Goal: Task Accomplishment & Management: Use online tool/utility

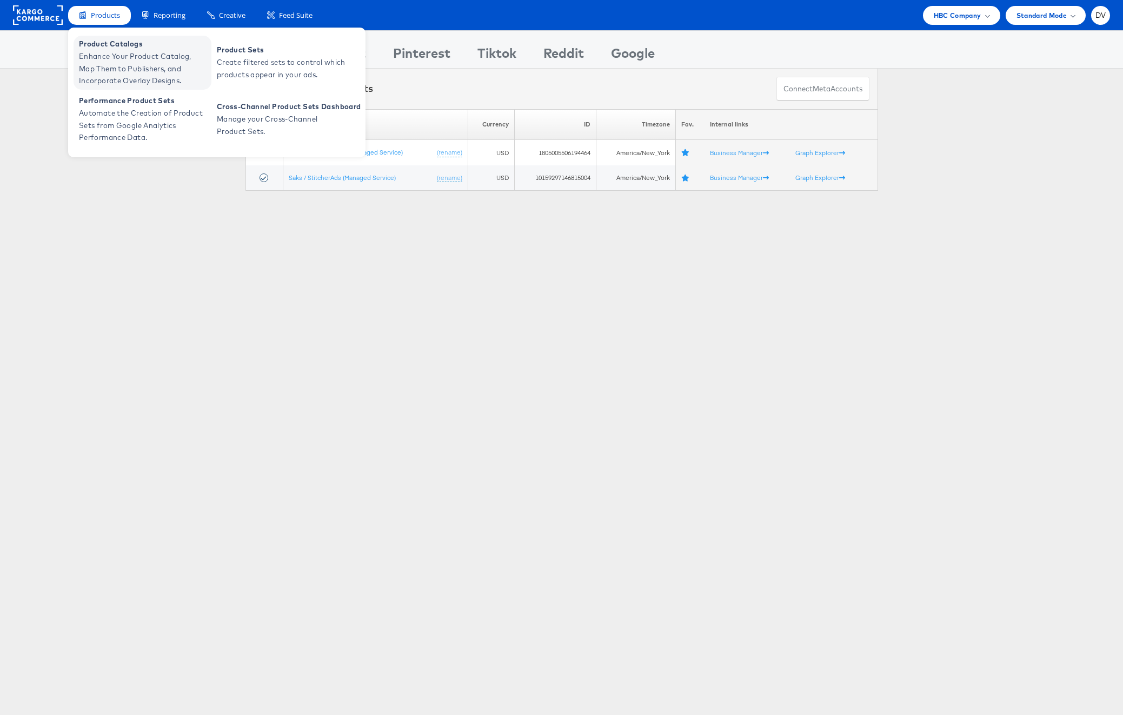
click at [127, 52] on span "Enhance Your Product Catalog, Map Them to Publishers, and Incorporate Overlay D…" at bounding box center [144, 68] width 130 height 37
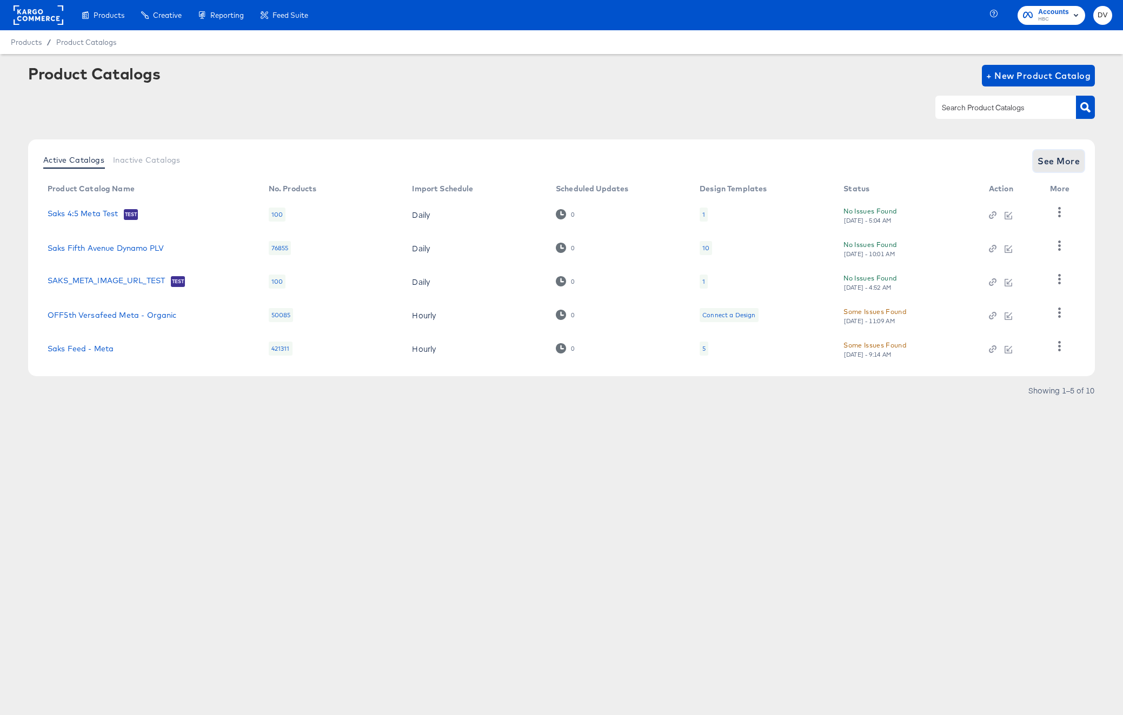
click at [1062, 158] on span "See More" at bounding box center [1059, 161] width 42 height 15
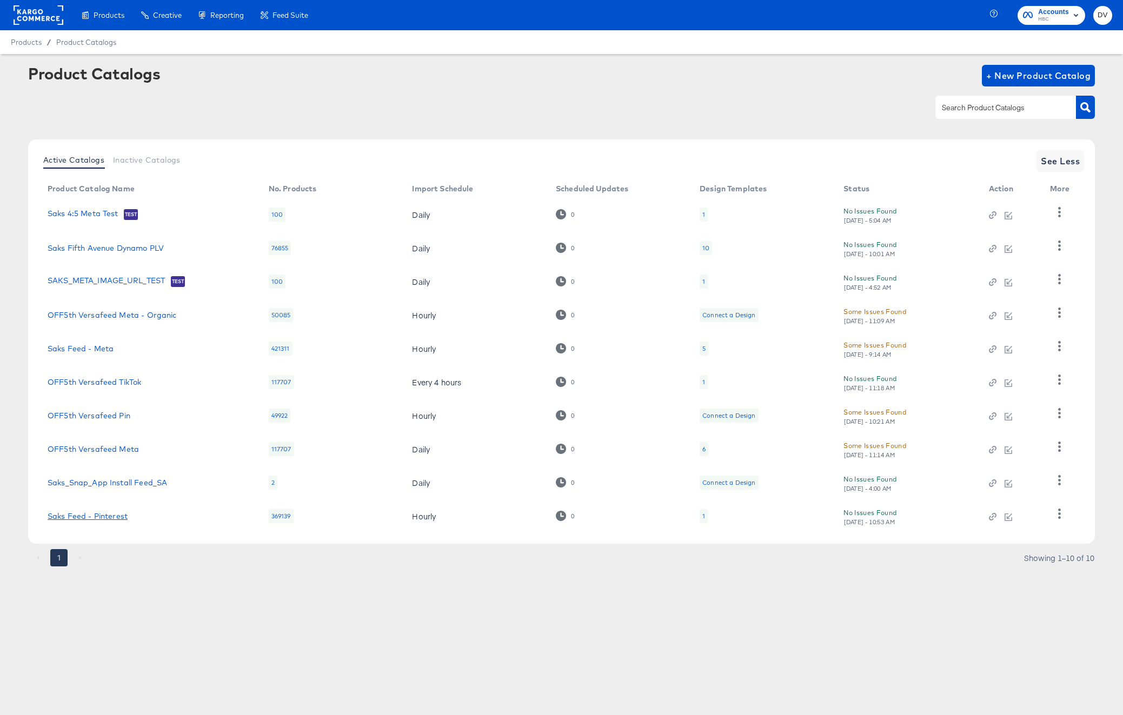
click at [103, 516] on link "Saks Feed - Pinterest" at bounding box center [88, 516] width 80 height 9
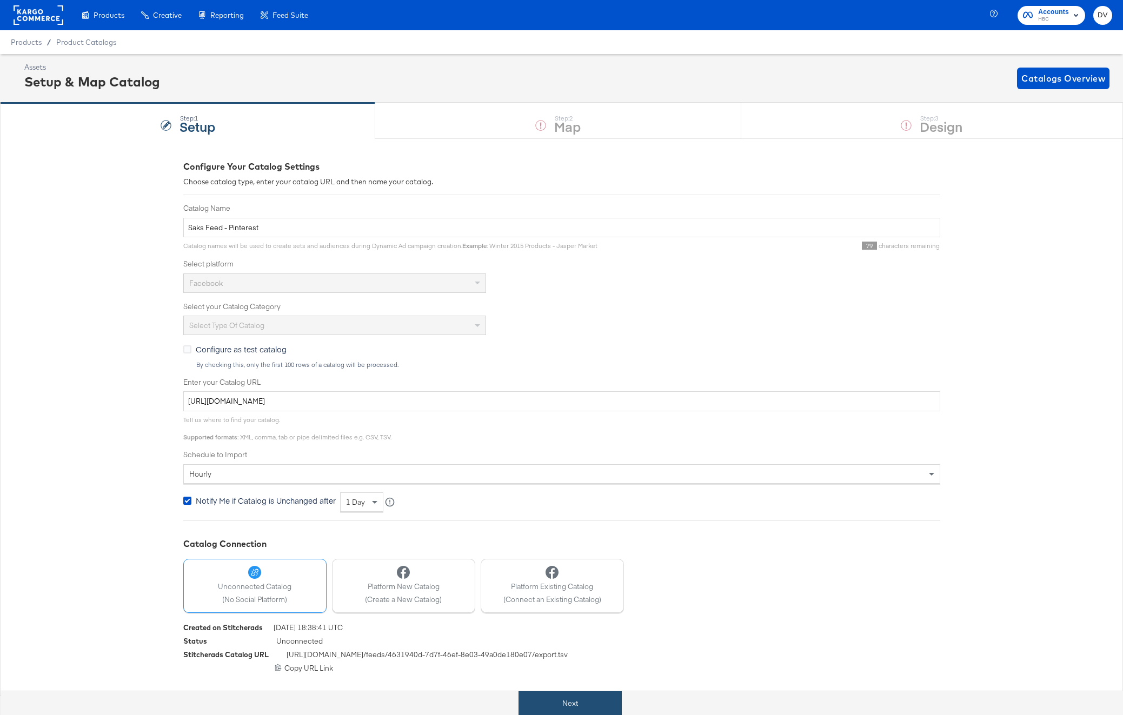
click at [568, 700] on button "Next" at bounding box center [570, 704] width 103 height 24
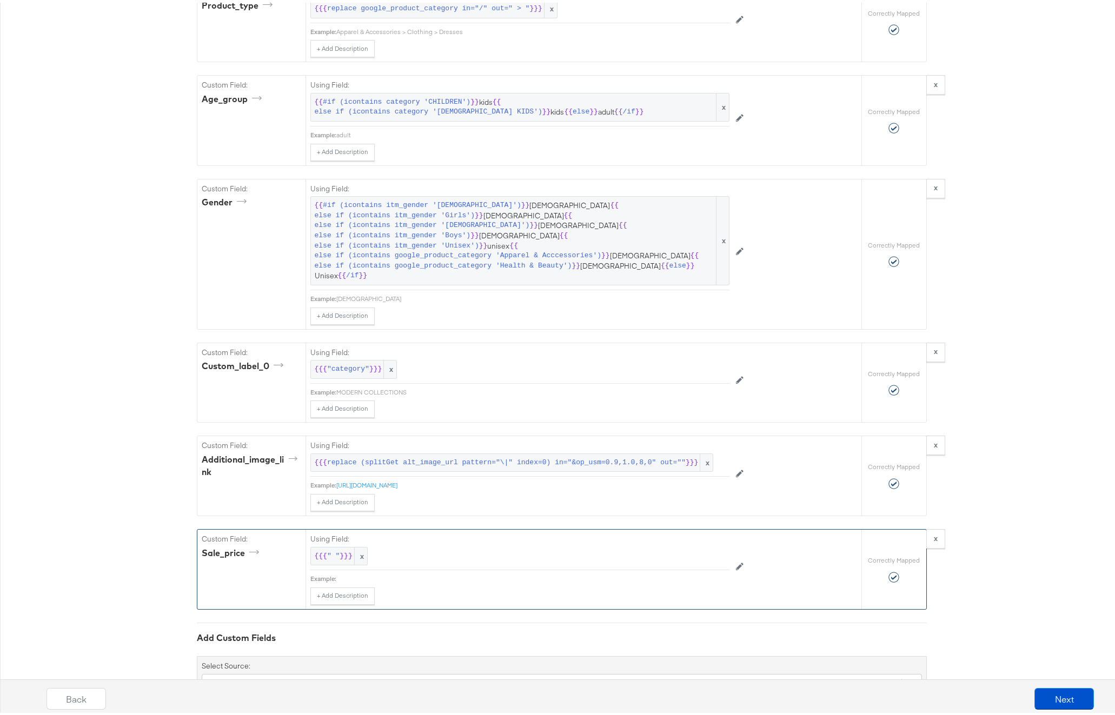
scroll to position [2434, 0]
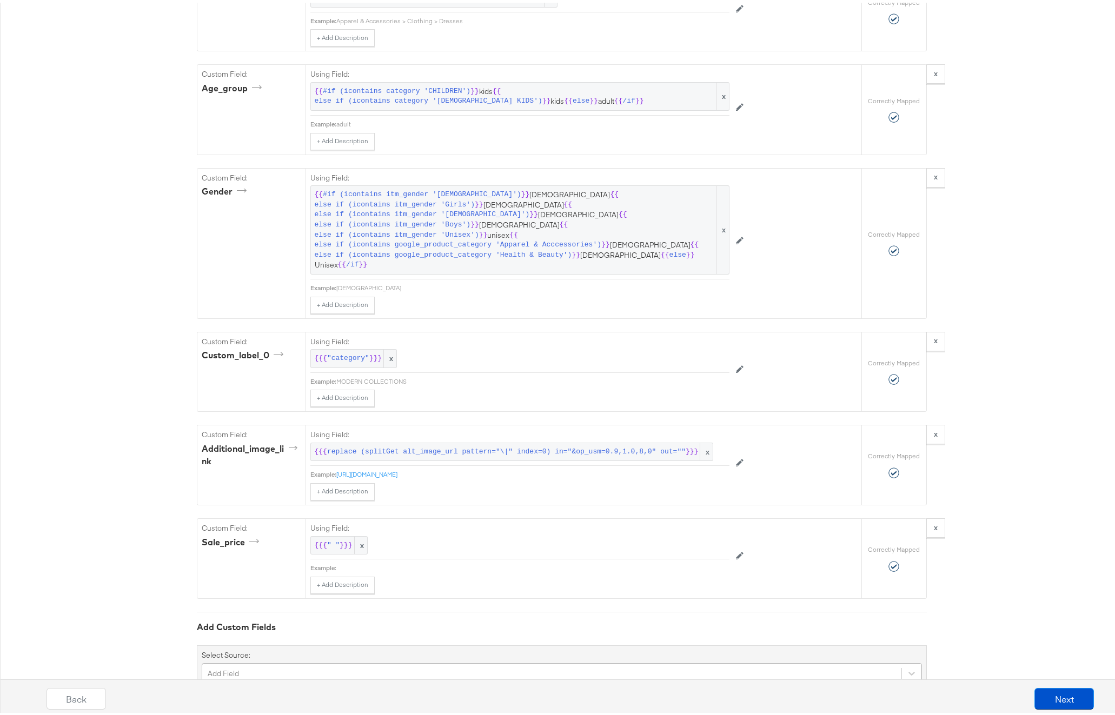
click at [384, 661] on div "Add Field" at bounding box center [562, 671] width 720 height 21
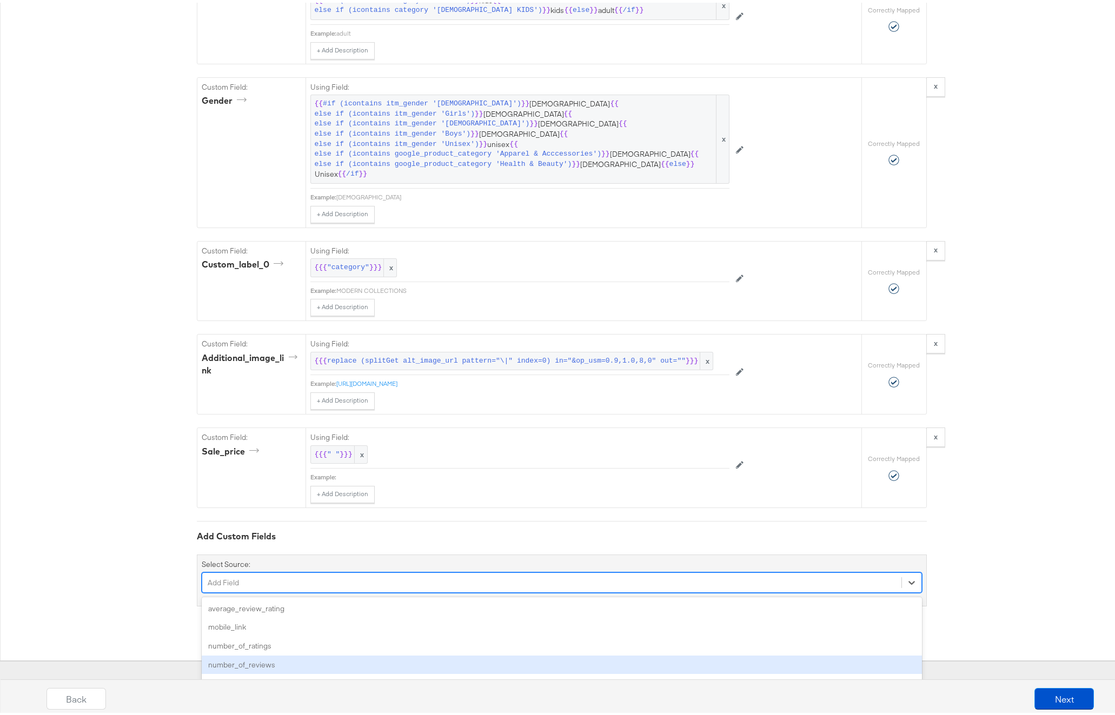
type input "r"
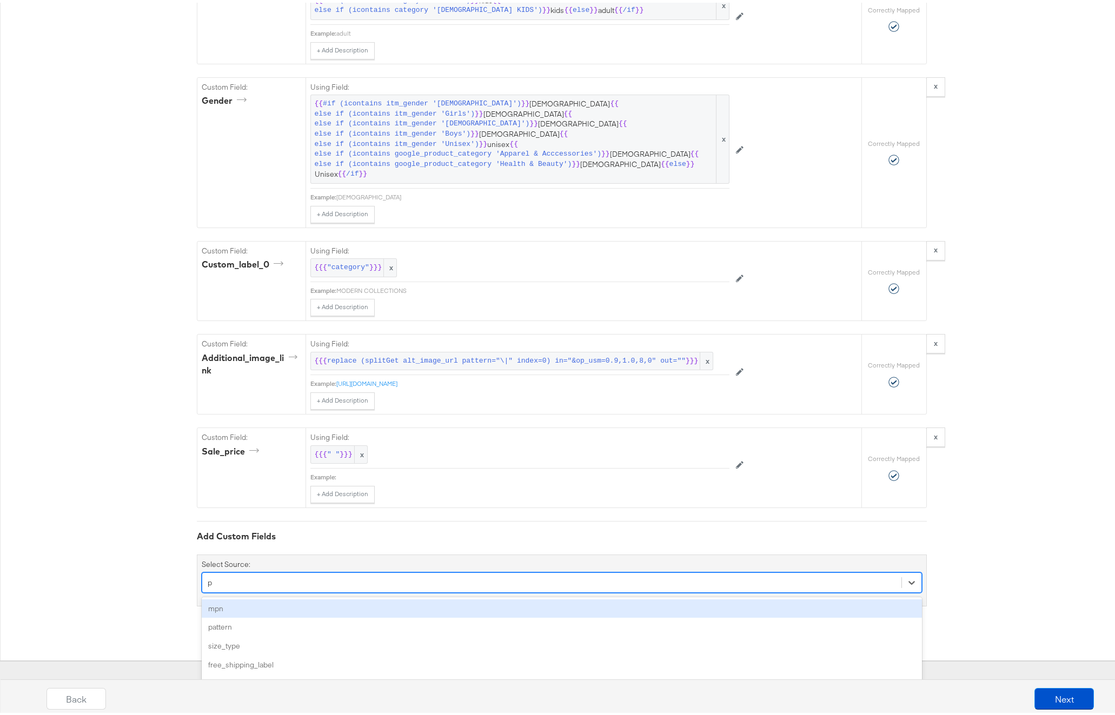
scroll to position [2434, 0]
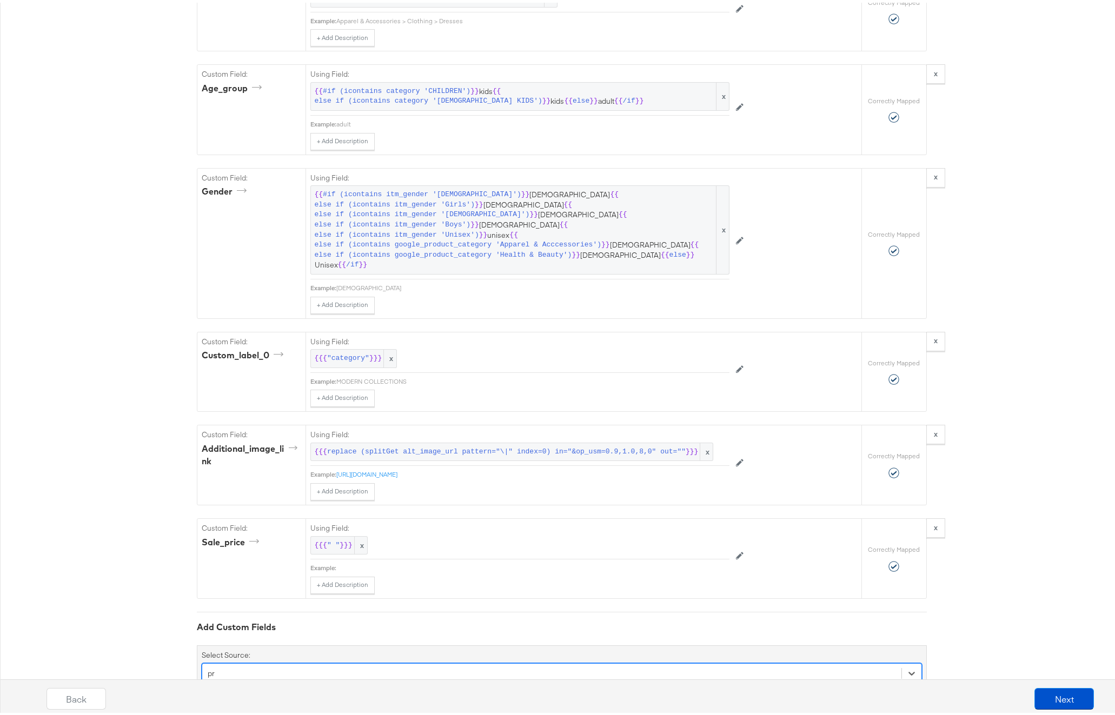
type input "p"
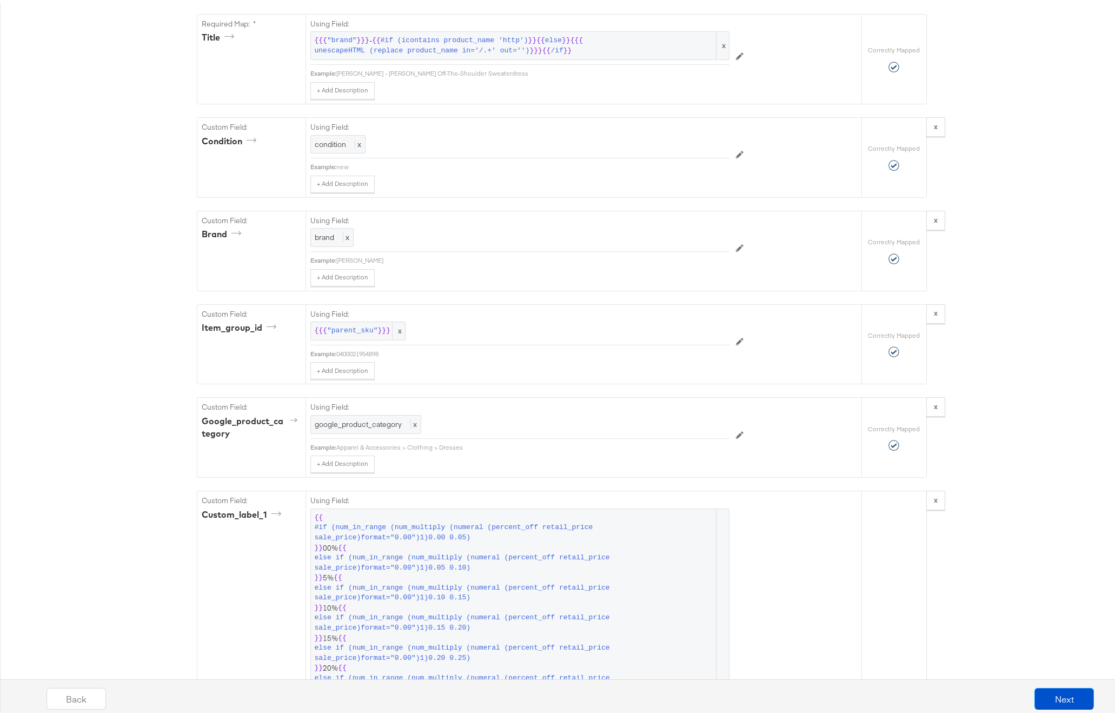
scroll to position [0, 0]
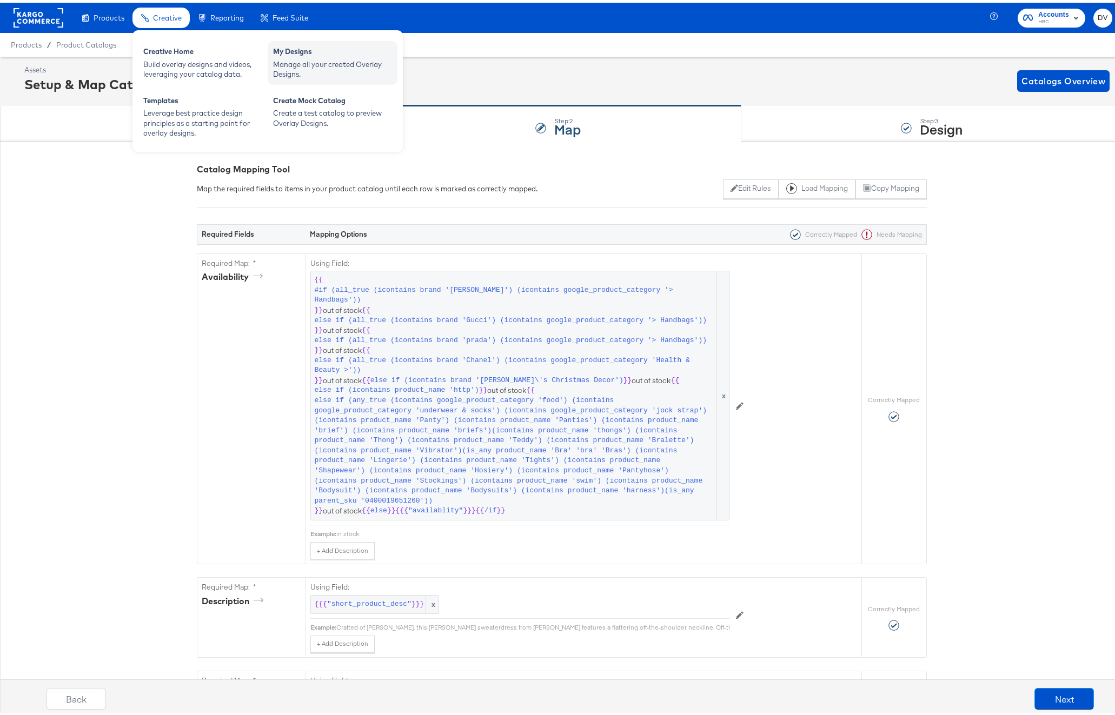
click at [355, 67] on div "Manage all your created Overlay Designs." at bounding box center [332, 67] width 119 height 20
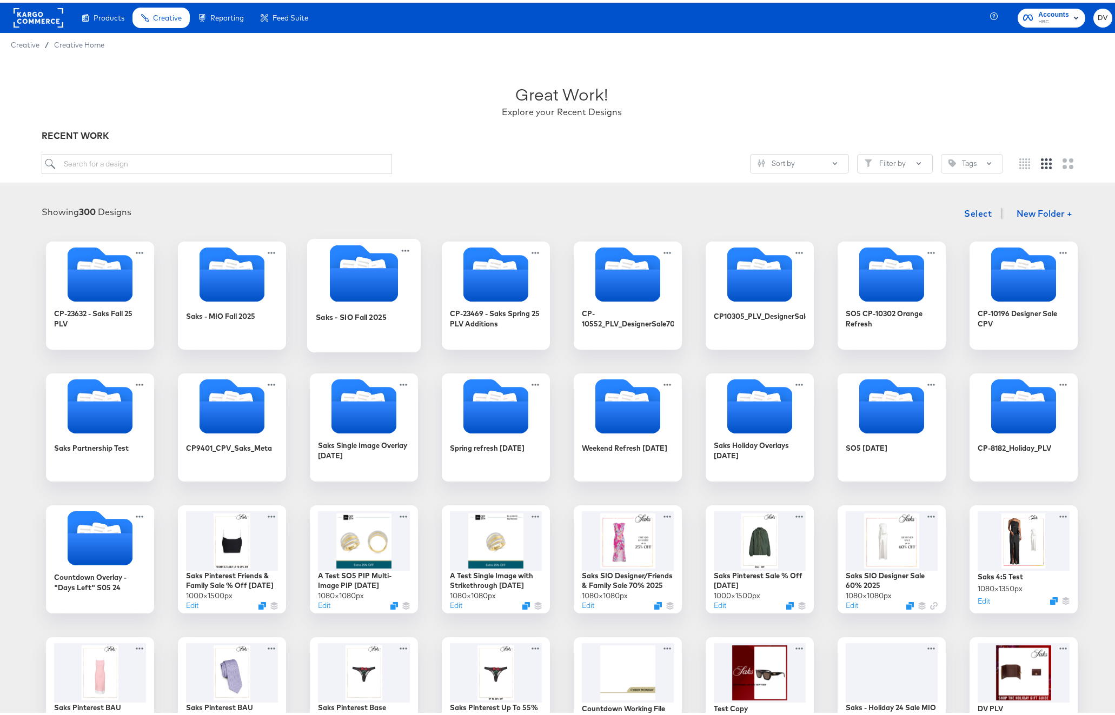
click at [379, 293] on icon "Folder" at bounding box center [363, 282] width 68 height 34
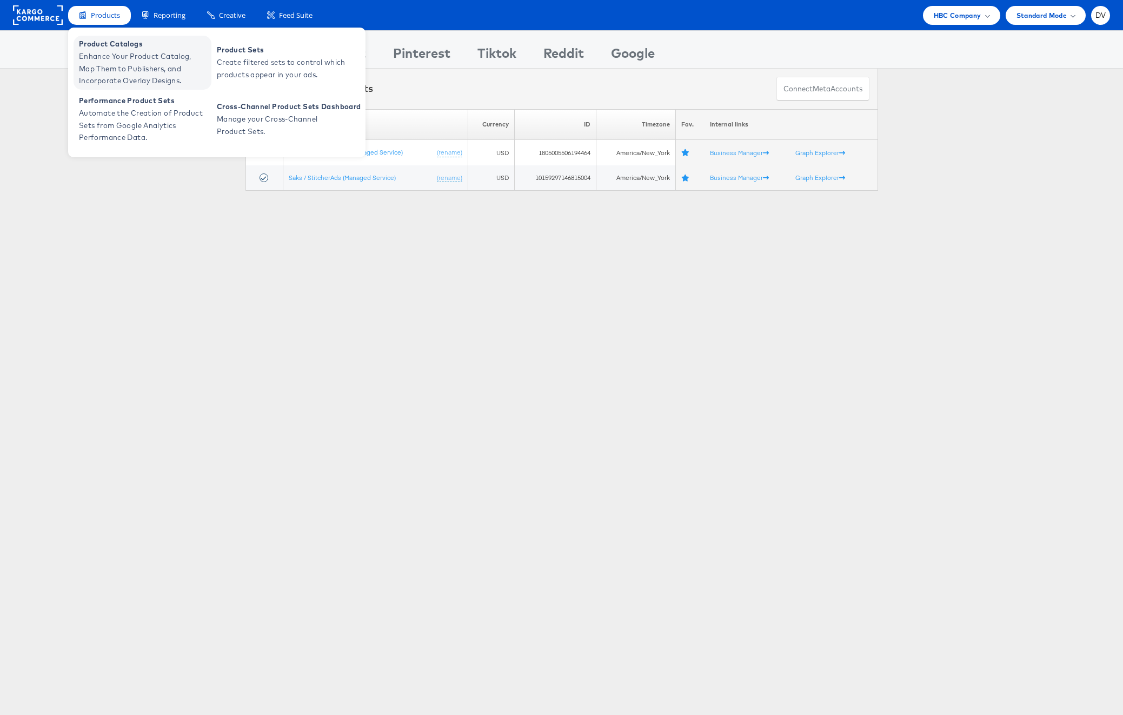
click at [116, 46] on span "Product Catalogs" at bounding box center [144, 44] width 130 height 12
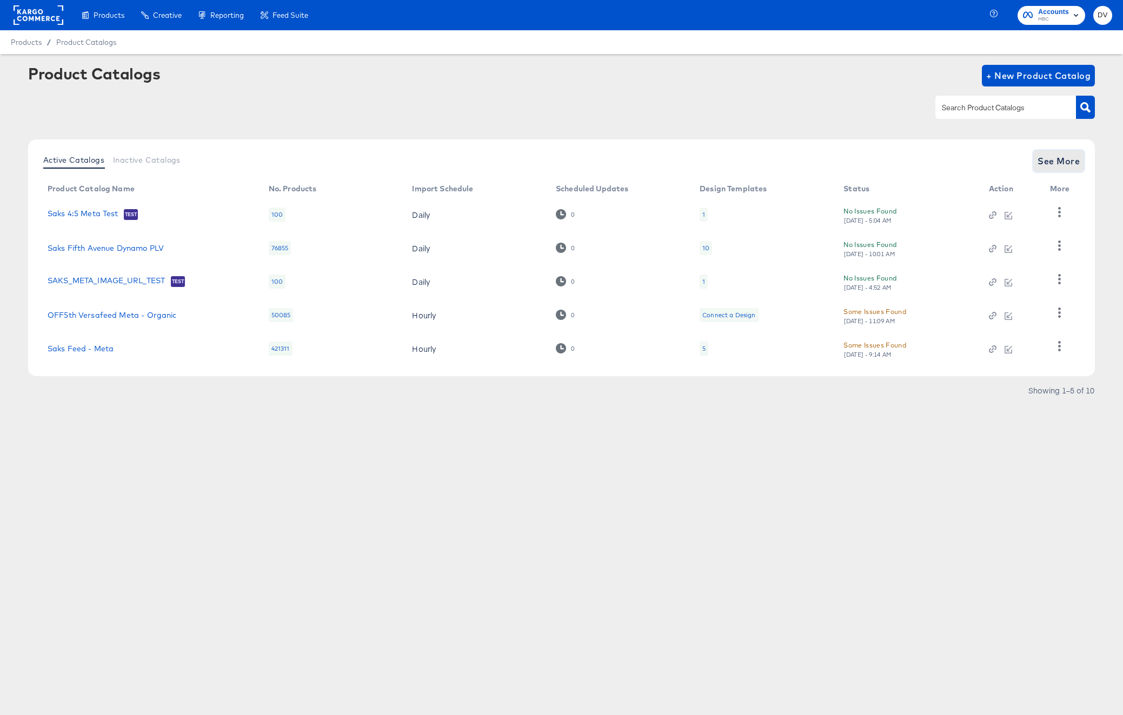
click at [1063, 154] on span "See More" at bounding box center [1059, 161] width 42 height 15
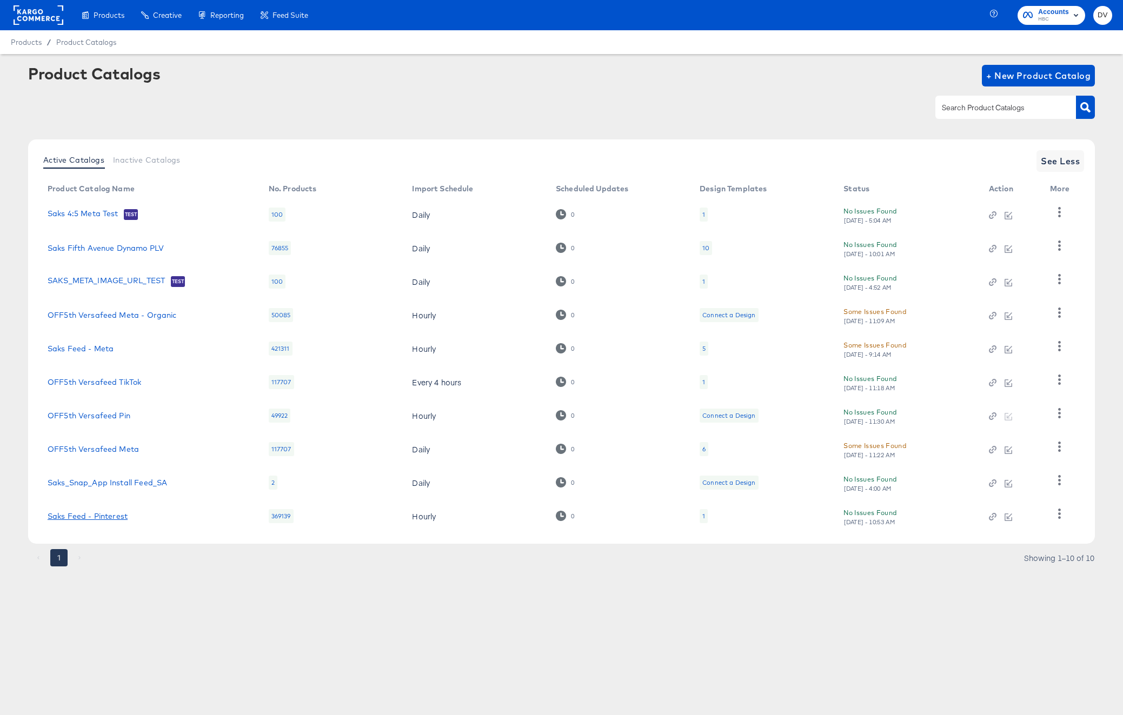
click at [98, 512] on link "Saks Feed - Pinterest" at bounding box center [88, 516] width 80 height 9
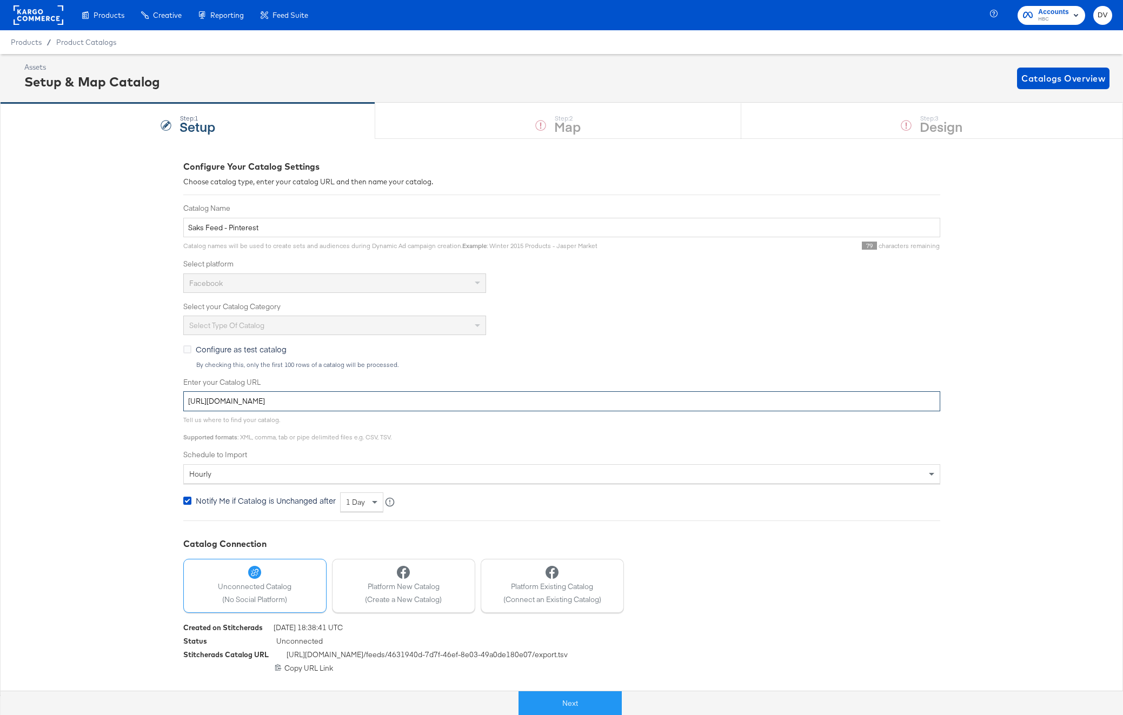
click at [357, 400] on input "[URL][DOMAIN_NAME]" at bounding box center [561, 401] width 757 height 20
click at [116, 475] on div "Configure Your Catalog Settings Choose catalog type, enter your catalog URL and…" at bounding box center [561, 416] width 1123 height 557
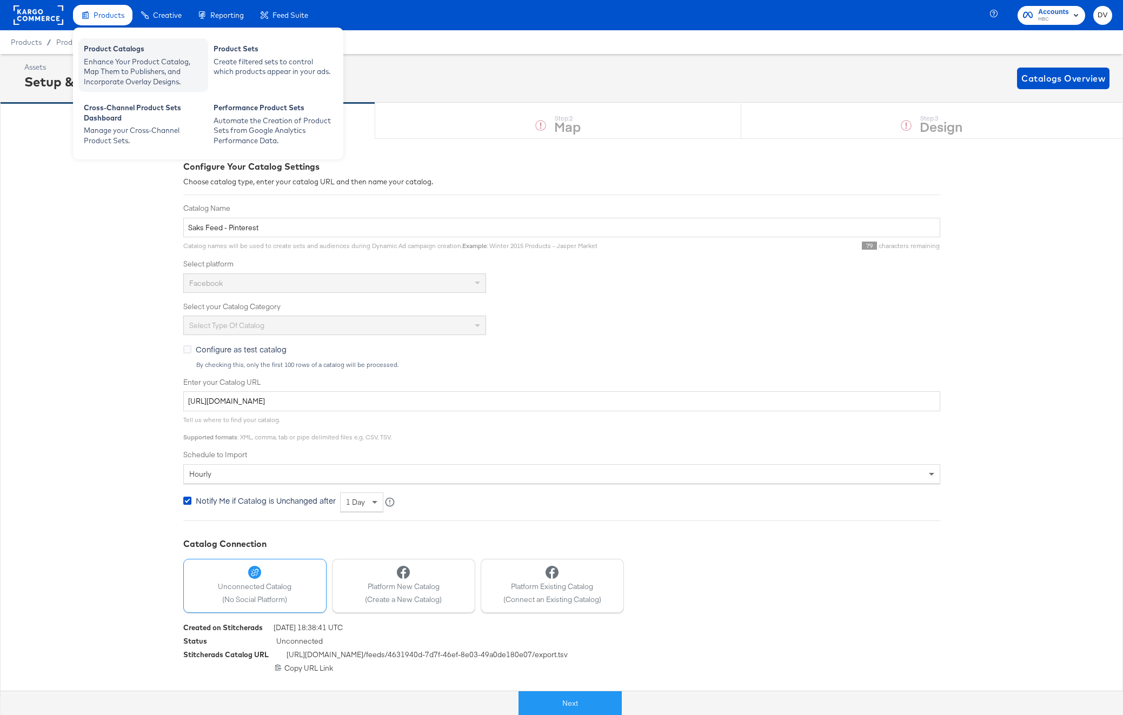
click at [115, 54] on div "Product Catalogs" at bounding box center [143, 50] width 119 height 13
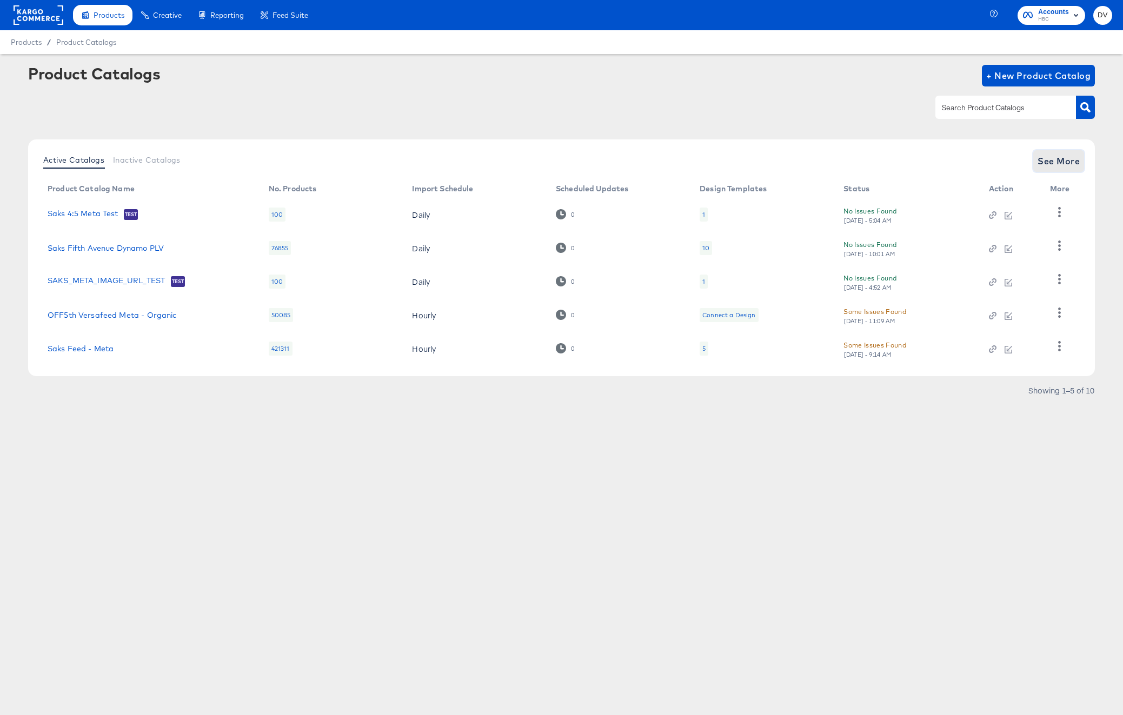
click at [1073, 152] on button "See More" at bounding box center [1058, 161] width 51 height 22
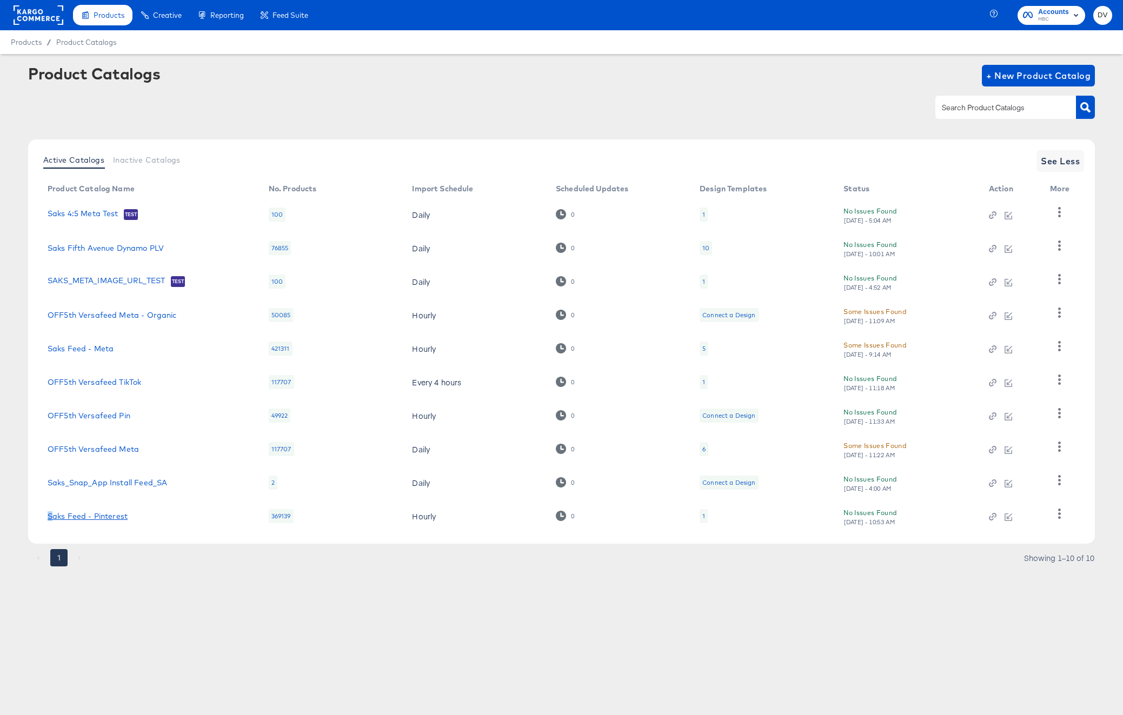
drag, startPoint x: 142, startPoint y: 510, endPoint x: 121, endPoint y: 560, distance: 53.8
click at [54, 516] on td "Saks Feed - Pinterest" at bounding box center [149, 517] width 221 height 34
click at [125, 568] on div "1 Showing 1–10 of 10" at bounding box center [561, 563] width 1067 height 17
drag, startPoint x: 133, startPoint y: 515, endPoint x: 45, endPoint y: 519, distance: 87.7
click at [45, 519] on td "Saks Feed - Pinterest" at bounding box center [149, 517] width 221 height 34
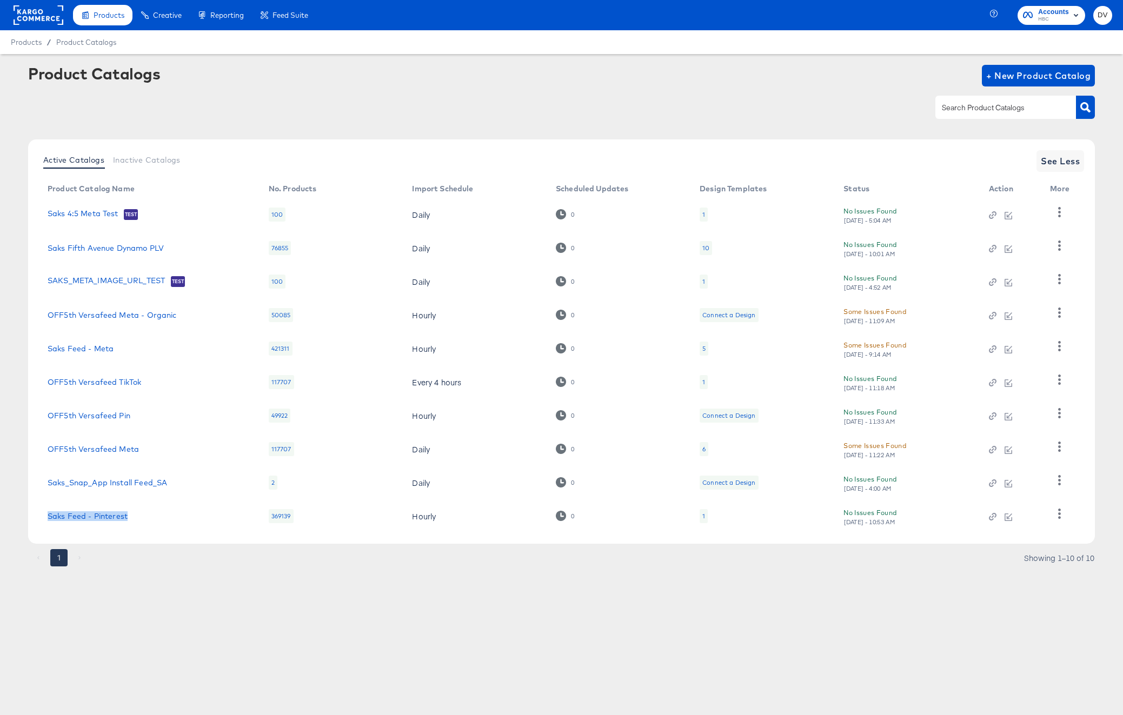
copy link "Saks Feed - Pinterest"
